Goal: Task Accomplishment & Management: Manage account settings

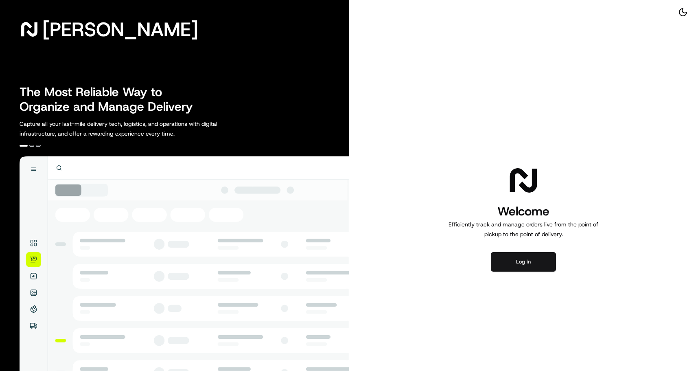
click at [528, 259] on button "Log in" at bounding box center [523, 262] width 65 height 20
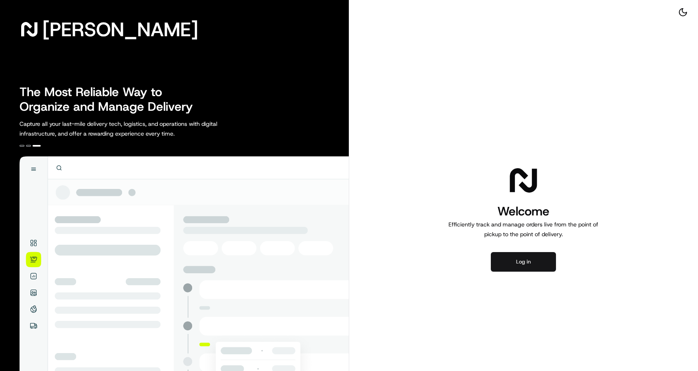
click at [514, 260] on button "Log in" at bounding box center [523, 262] width 65 height 20
